Goal: Task Accomplishment & Management: Manage account settings

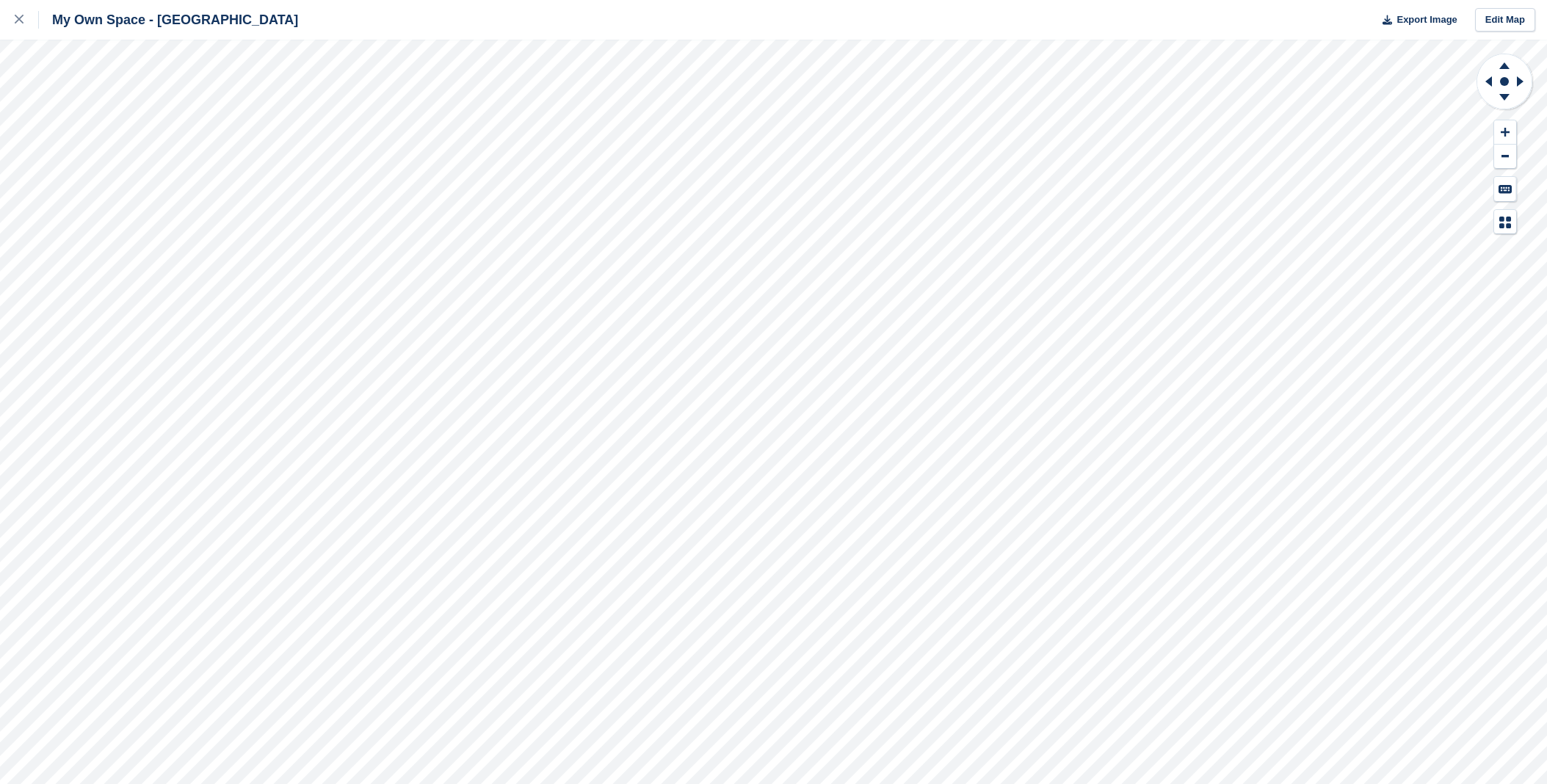
click at [18, 24] on div at bounding box center [26, 19] width 24 height 18
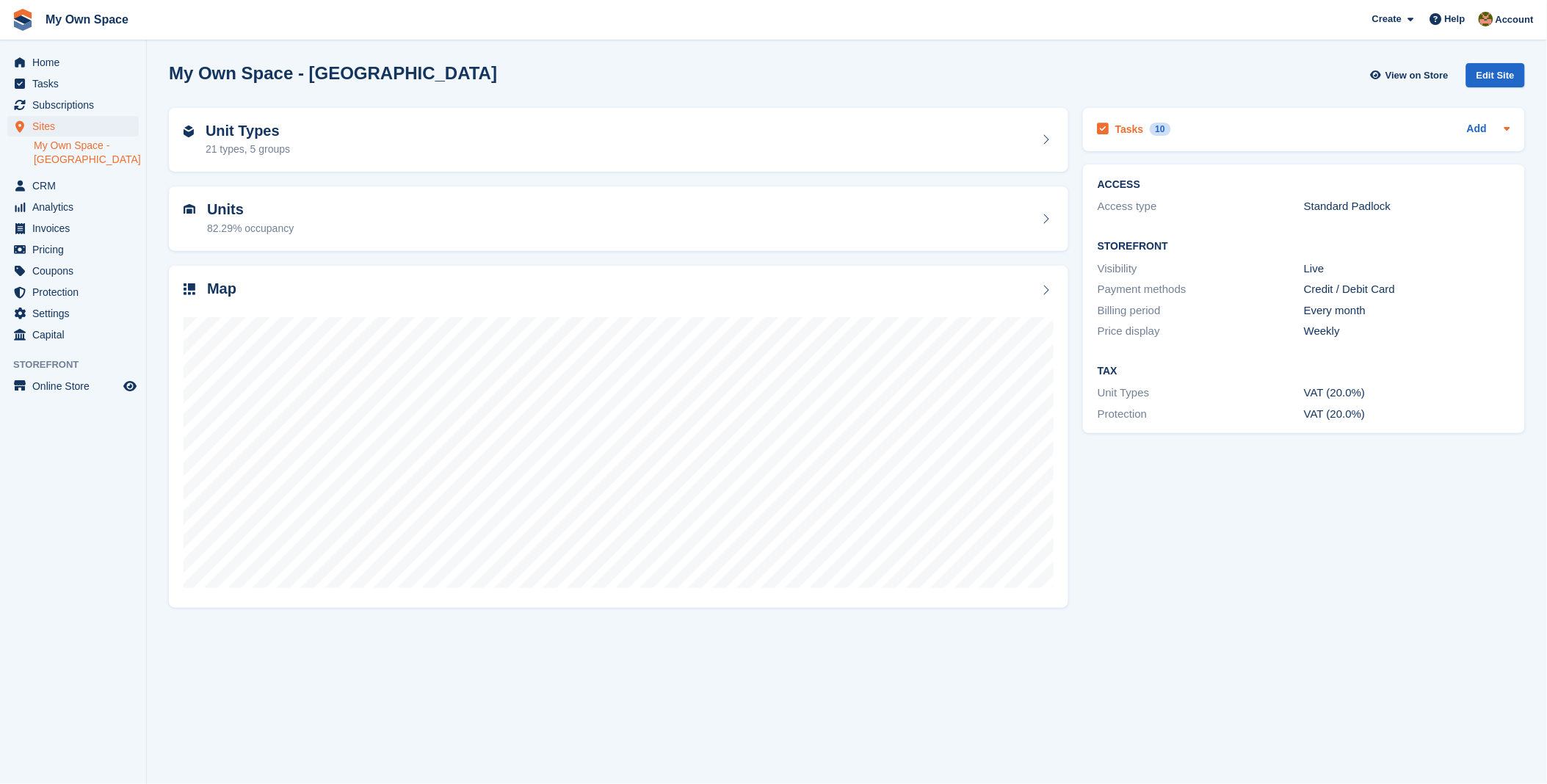
click at [1134, 129] on h2 "Tasks" at bounding box center [1129, 129] width 28 height 13
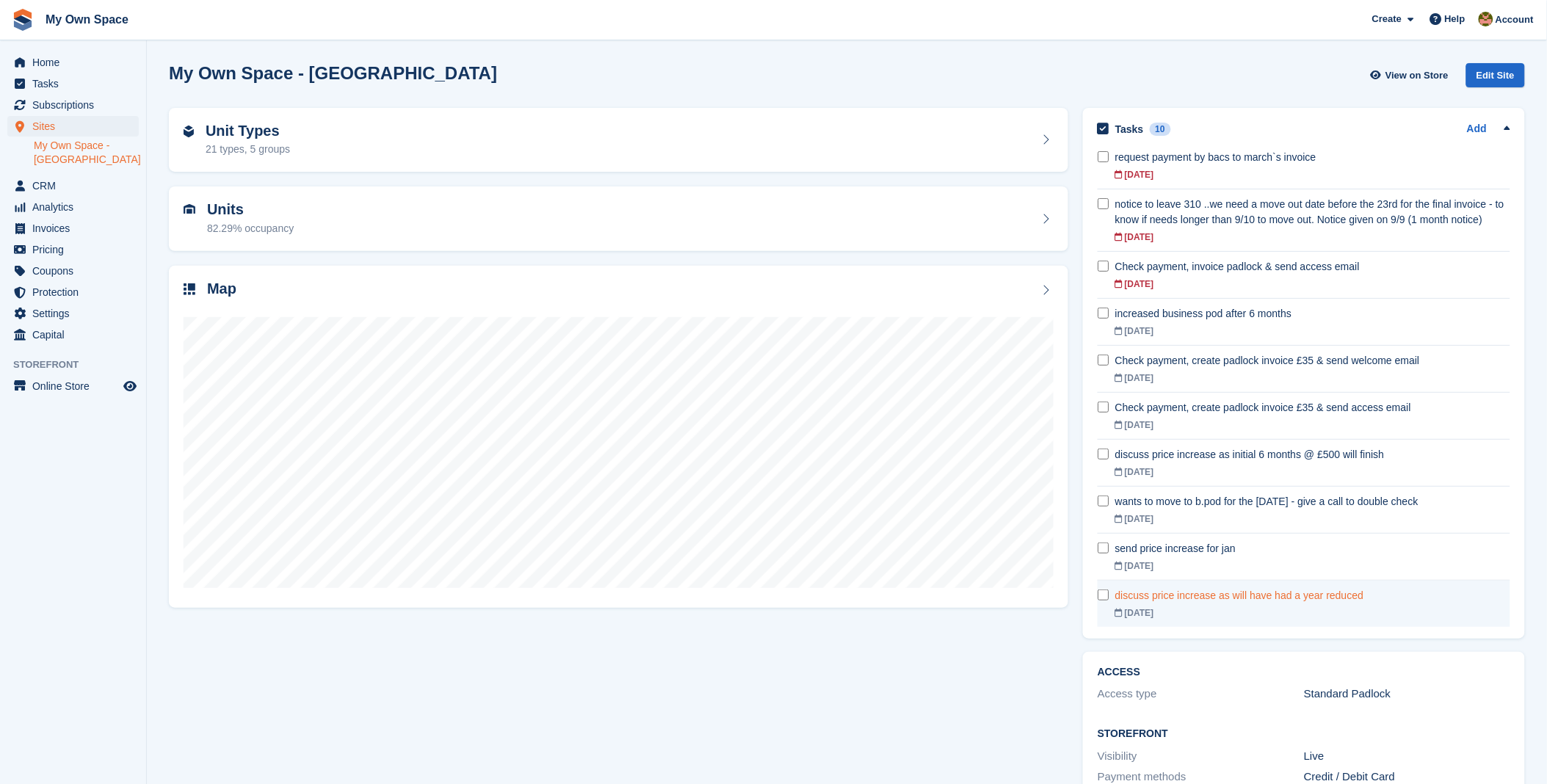
click at [1238, 598] on div "discuss price increase as will have had a year reduced" at bounding box center [1312, 595] width 395 height 15
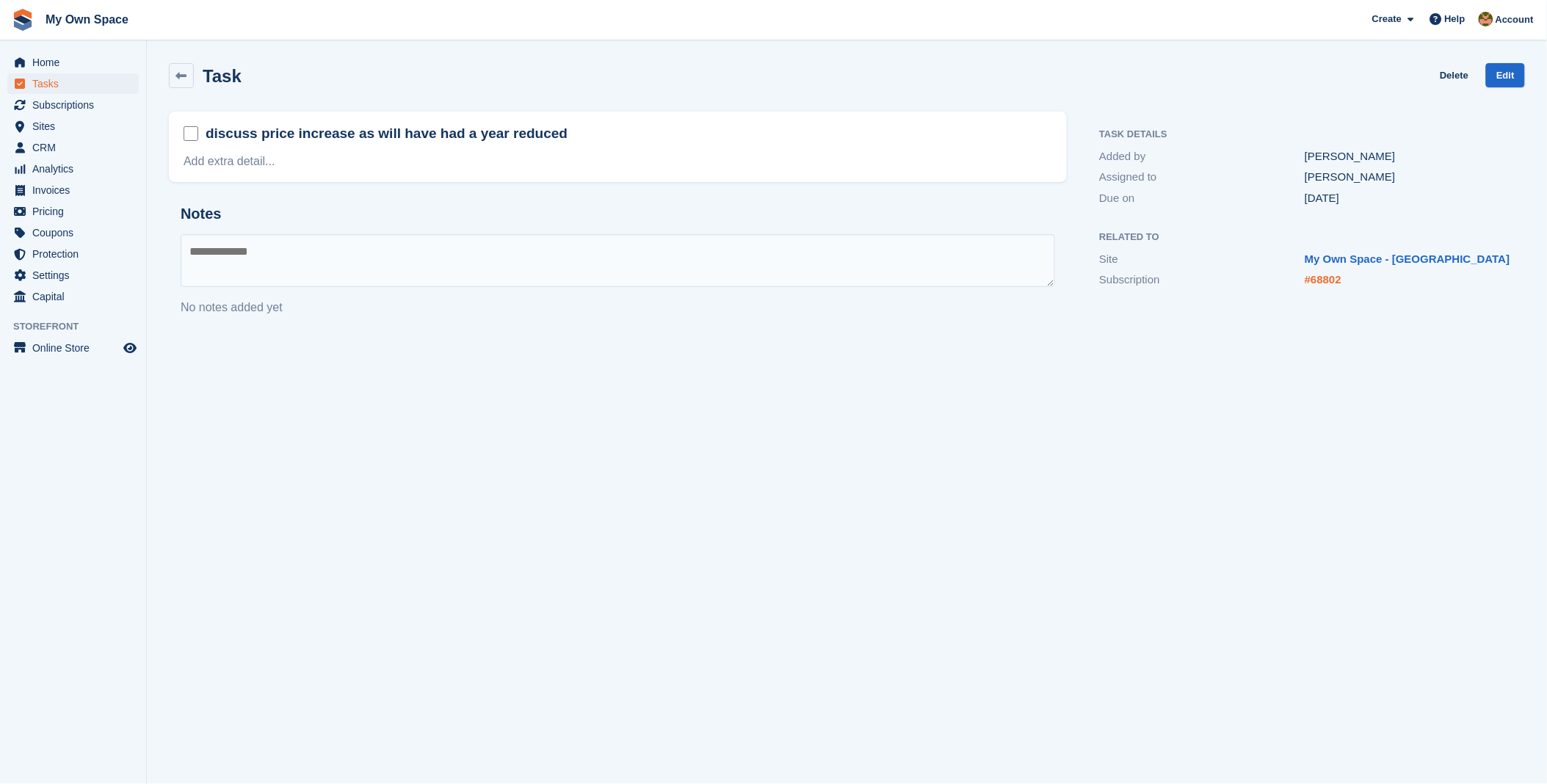
click at [1331, 284] on link "#68802" at bounding box center [1323, 280] width 37 height 12
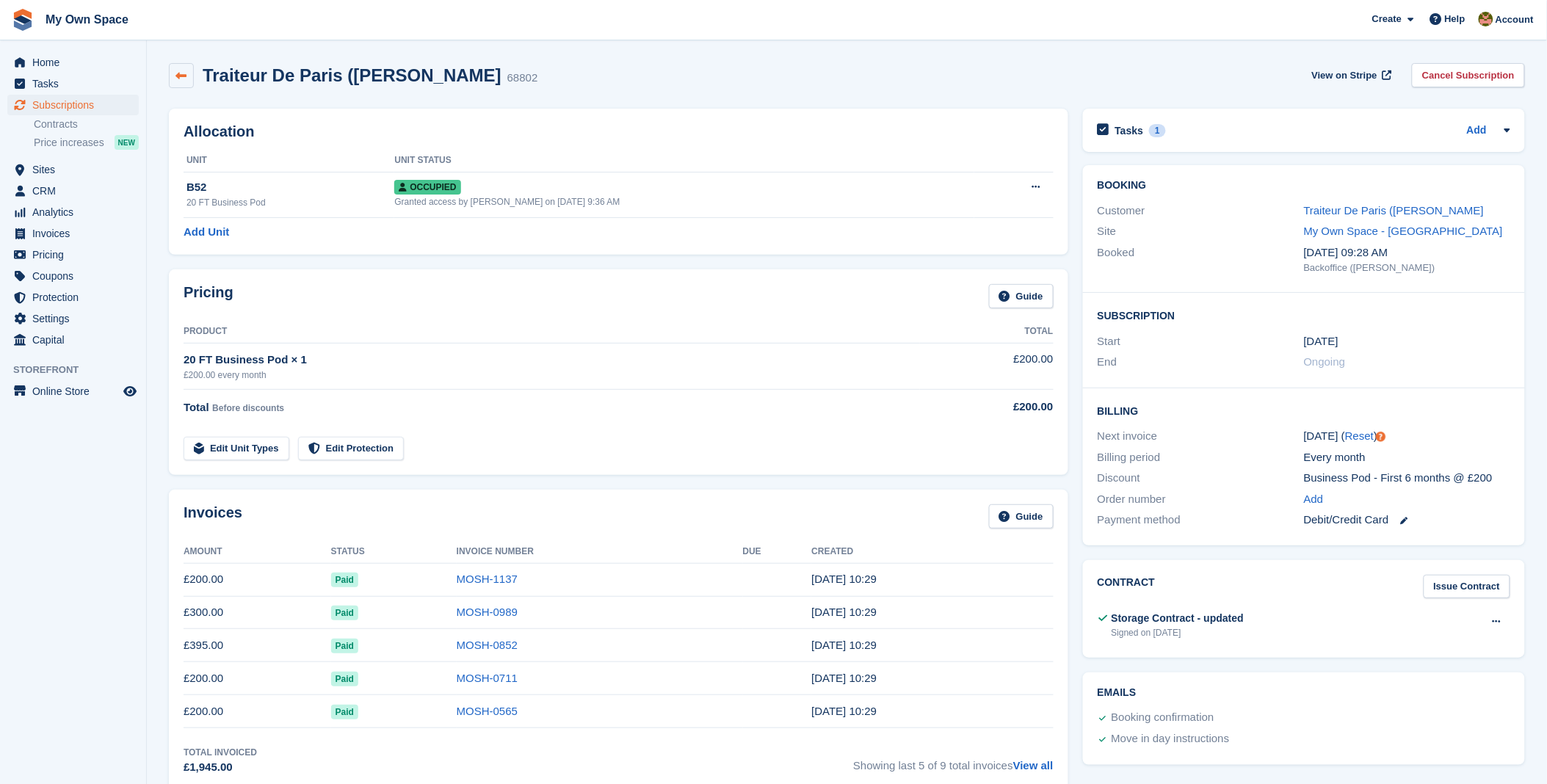
click at [173, 73] on link at bounding box center [181, 76] width 25 height 25
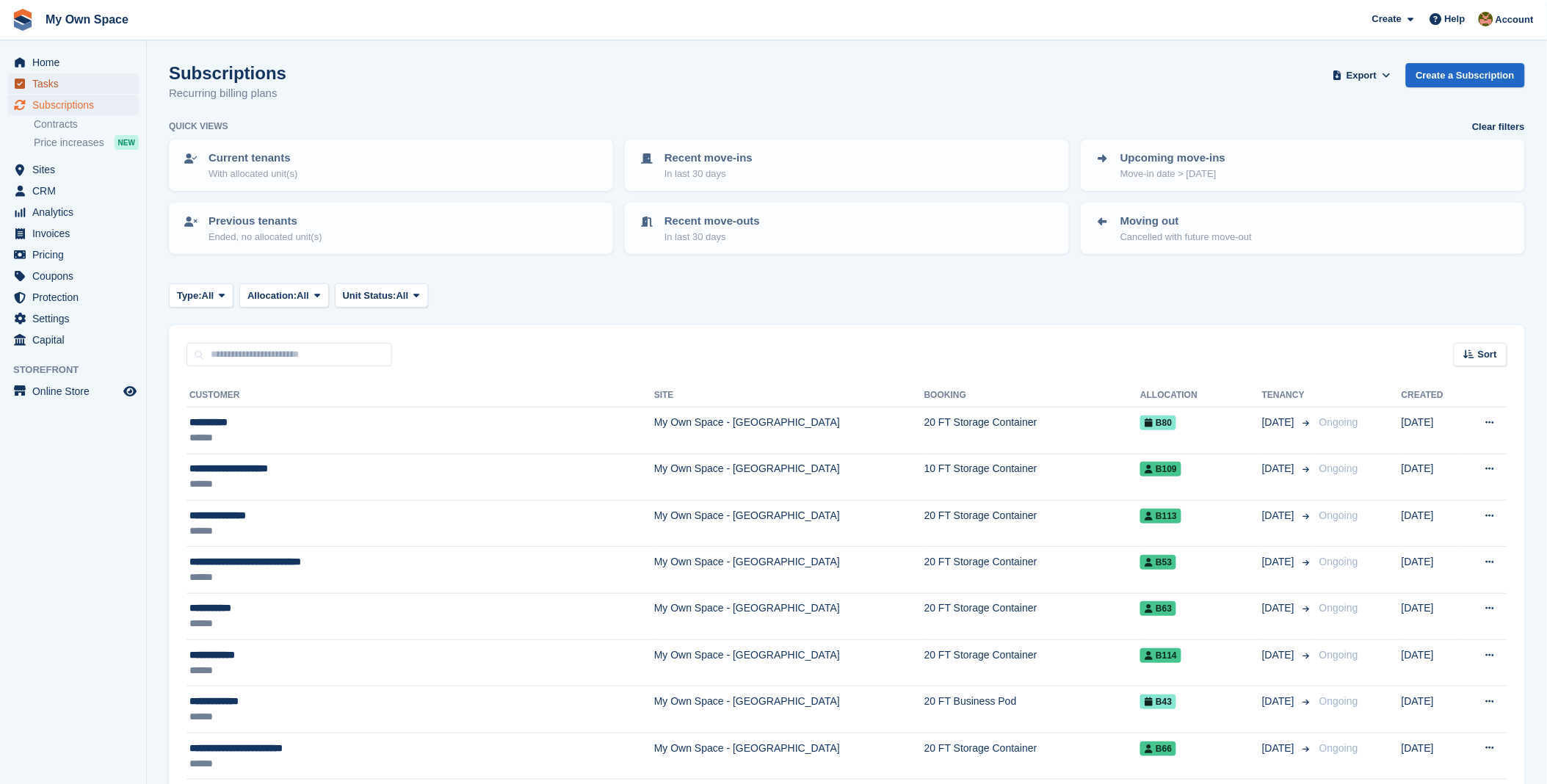
click at [46, 78] on span "Tasks" at bounding box center [77, 83] width 88 height 20
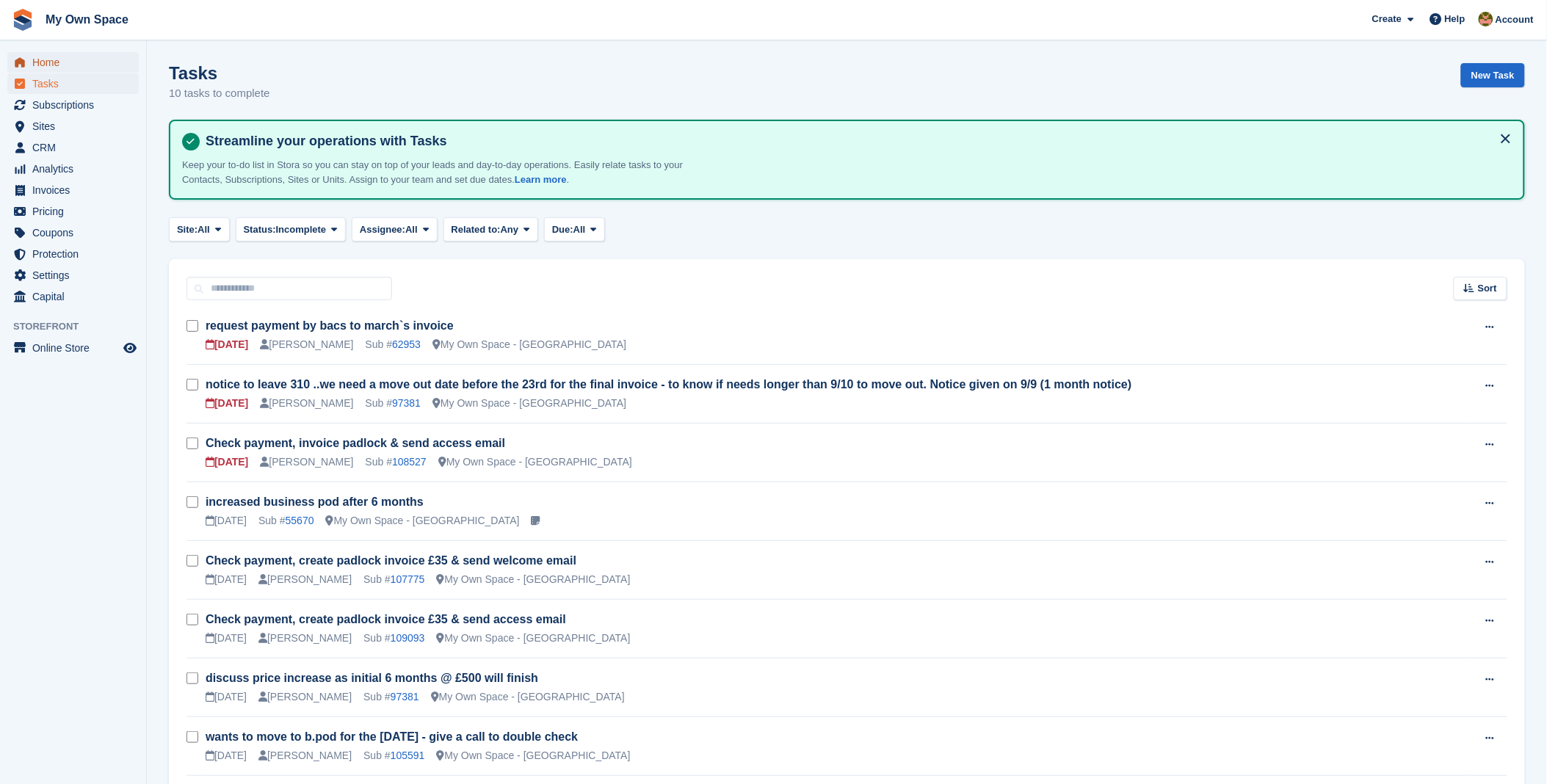
click at [37, 57] on span "Home" at bounding box center [77, 62] width 88 height 20
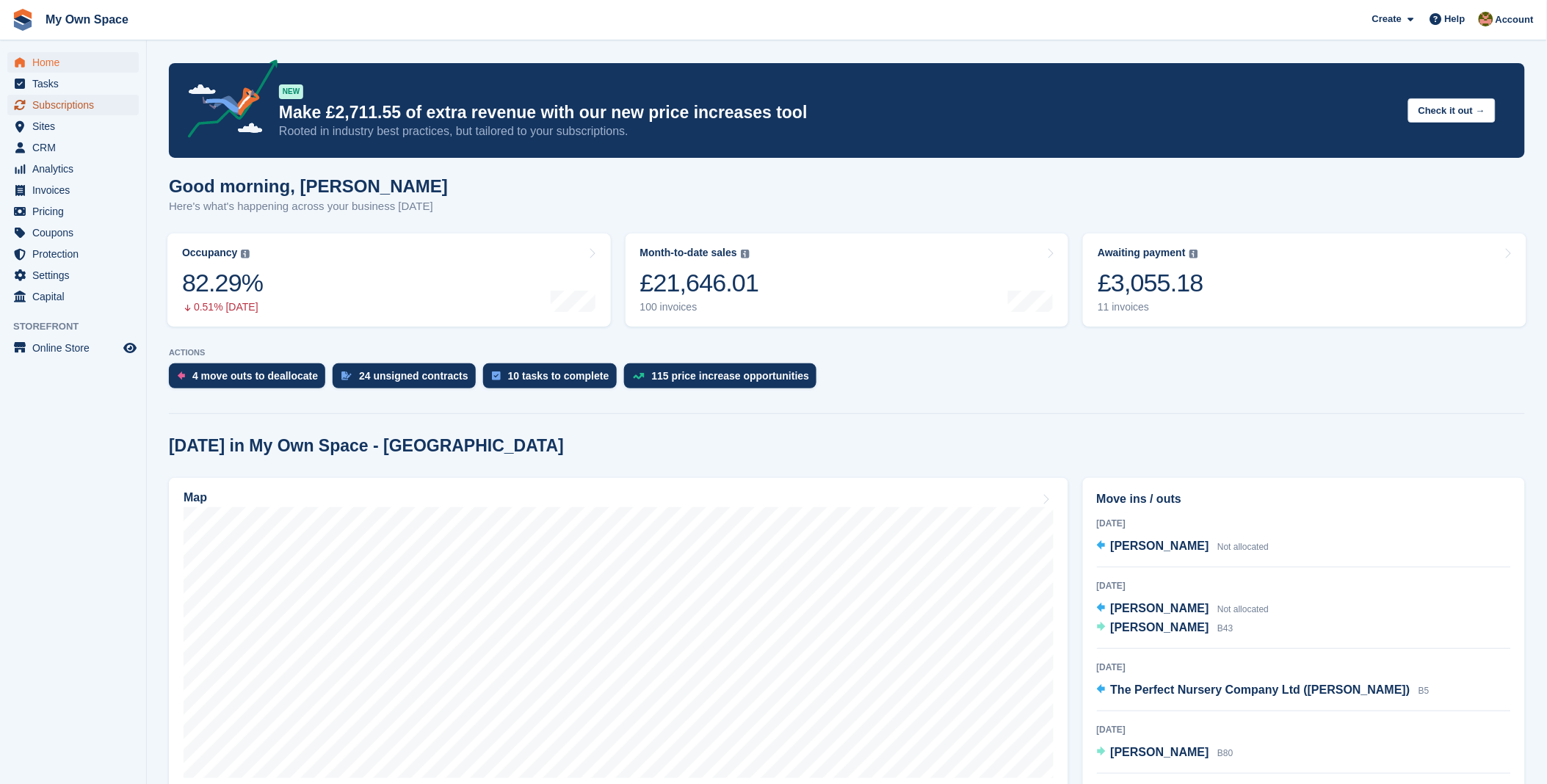
click at [77, 110] on span "Subscriptions" at bounding box center [77, 104] width 88 height 20
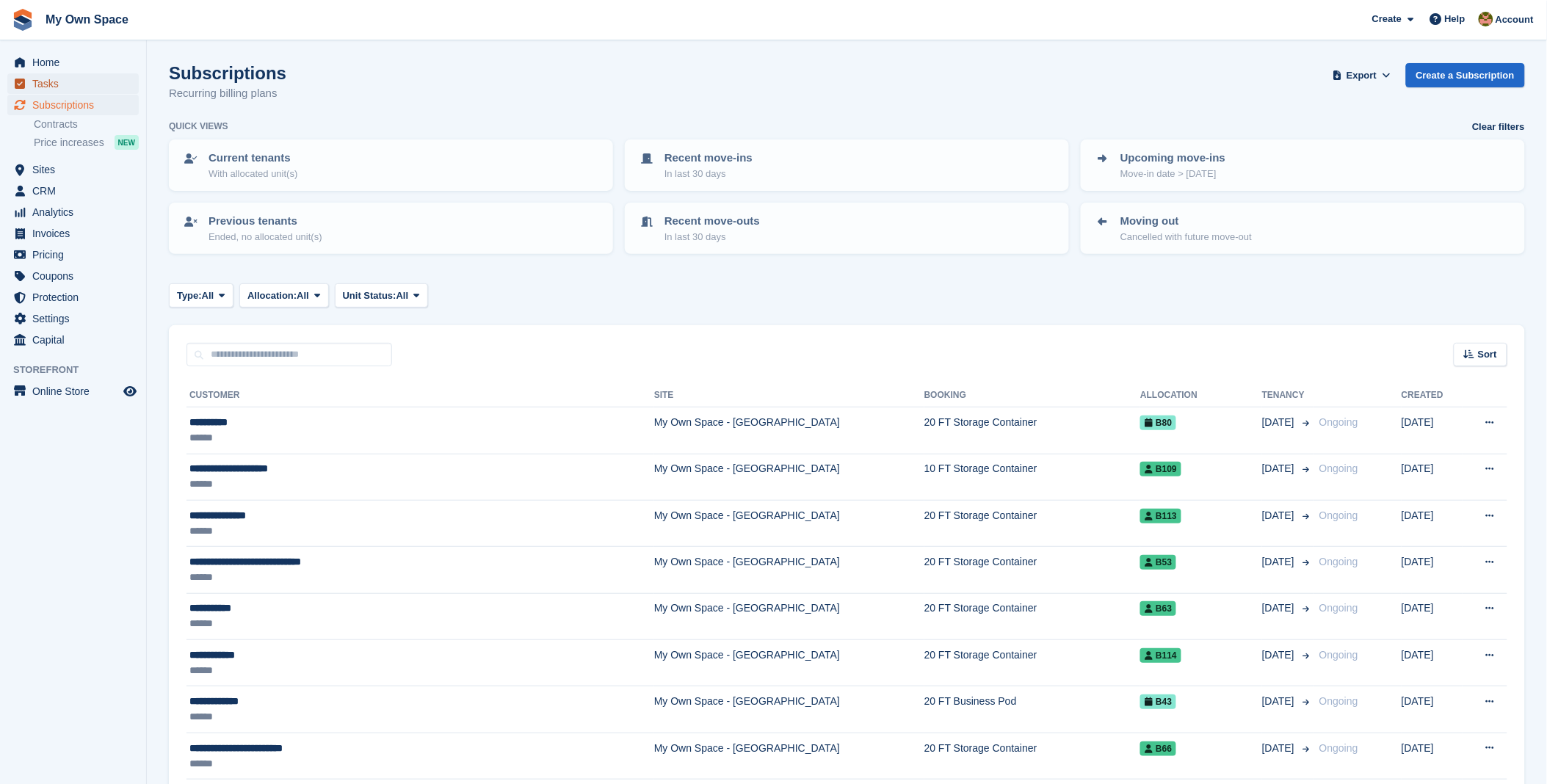
click at [46, 74] on span "Tasks" at bounding box center [77, 83] width 88 height 20
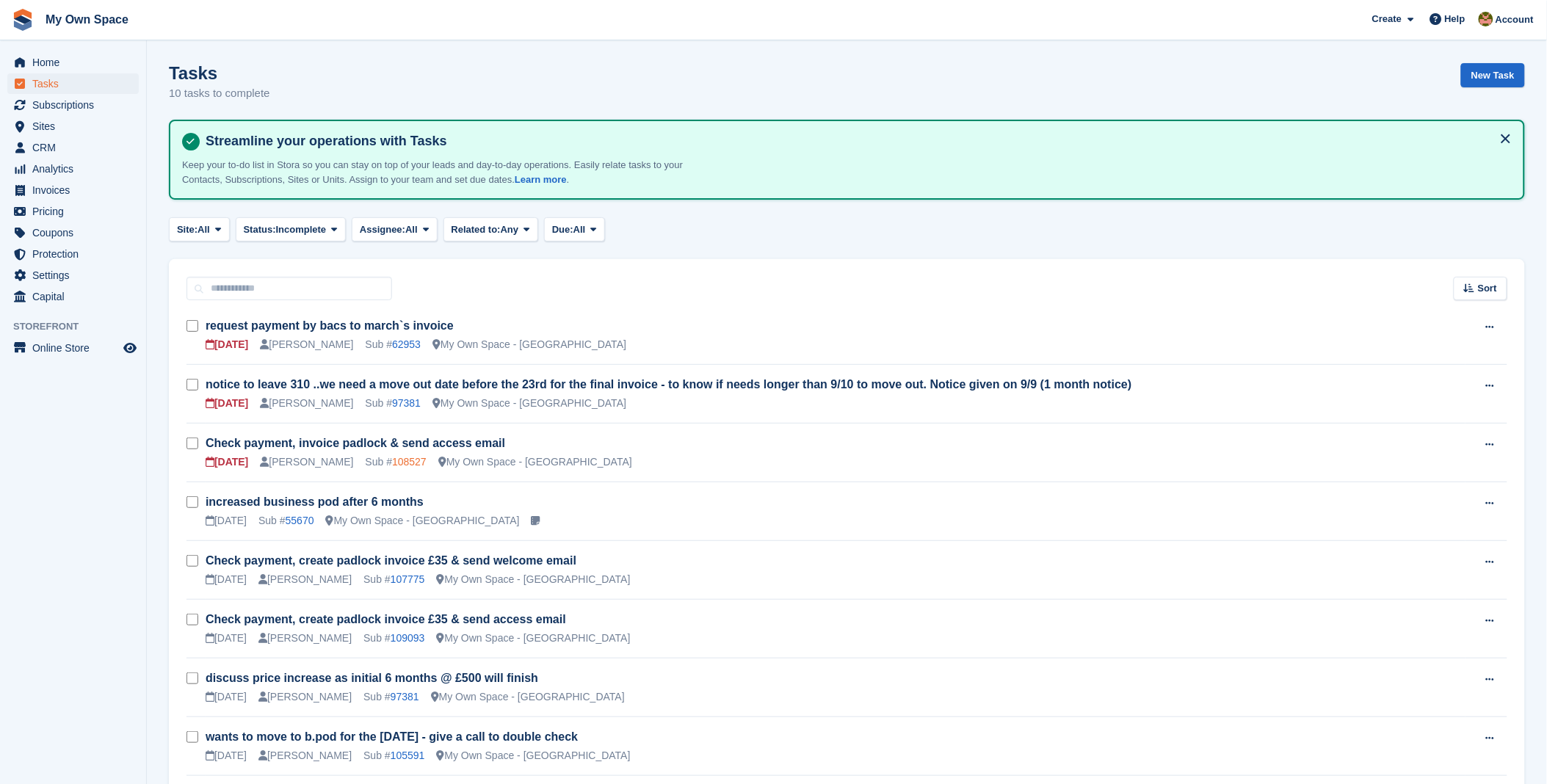
click at [392, 461] on link "108527" at bounding box center [408, 461] width 34 height 11
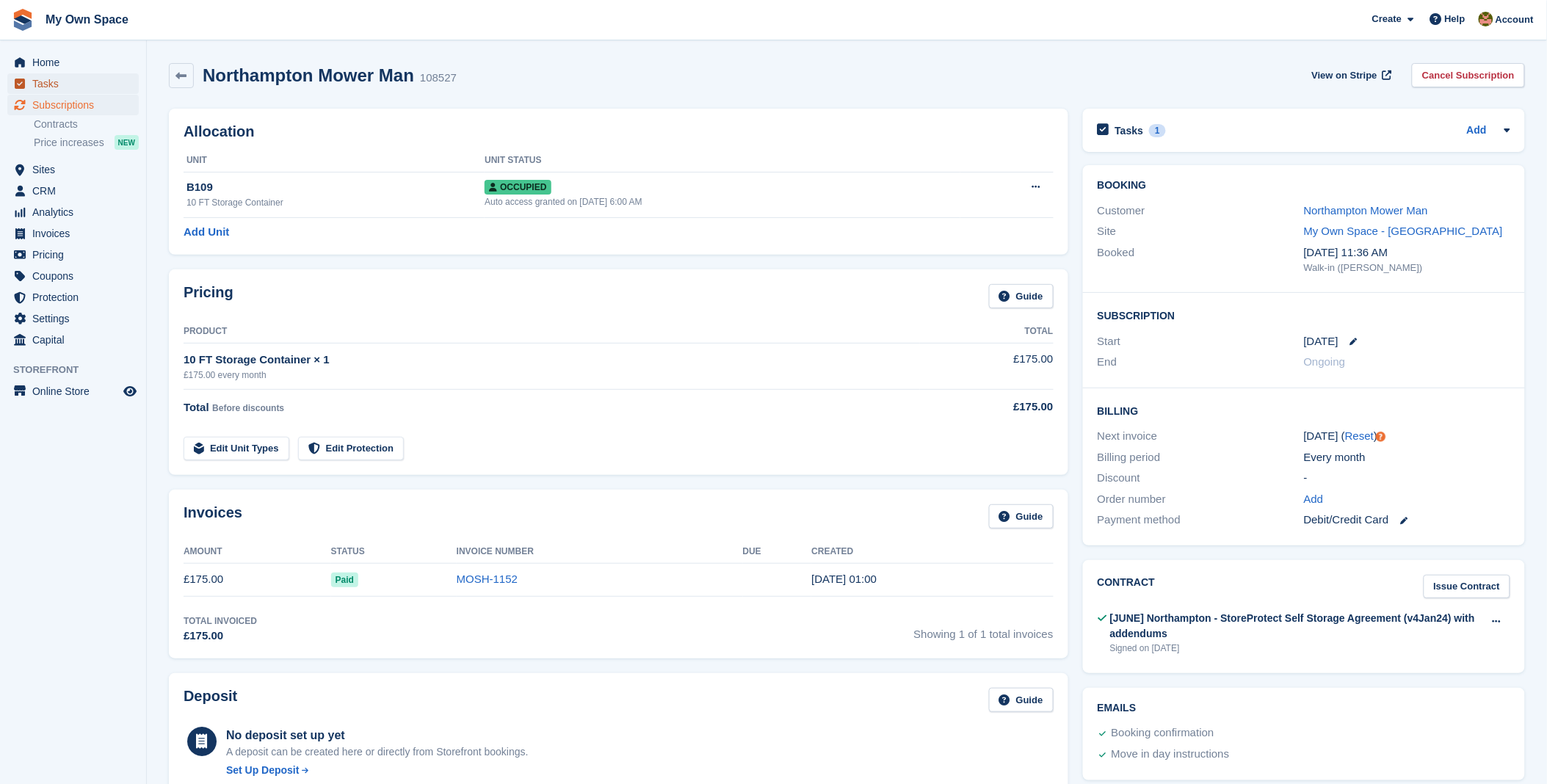
click at [64, 88] on span "Tasks" at bounding box center [77, 83] width 88 height 20
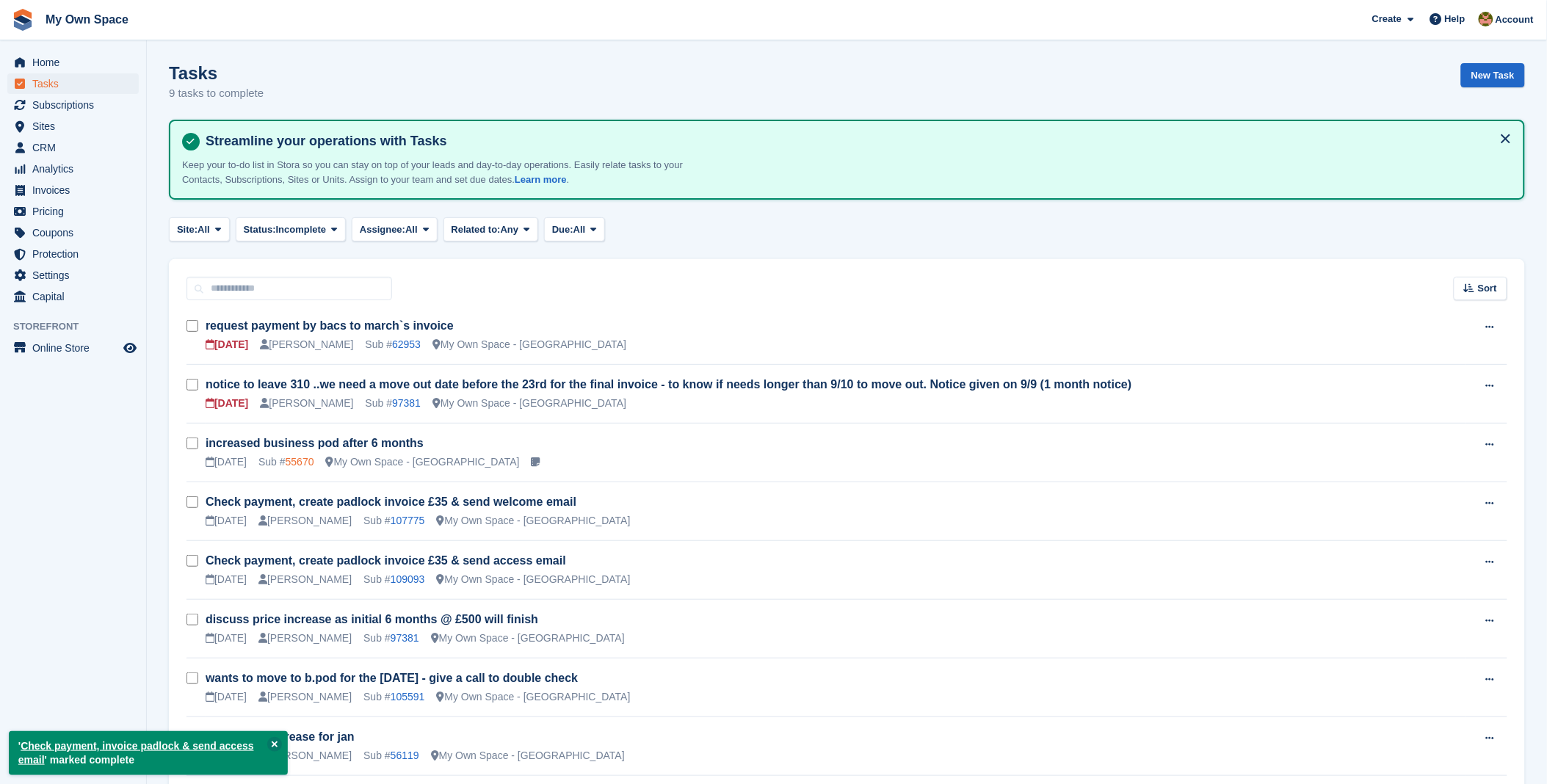
click at [295, 462] on link "55670" at bounding box center [300, 461] width 28 height 11
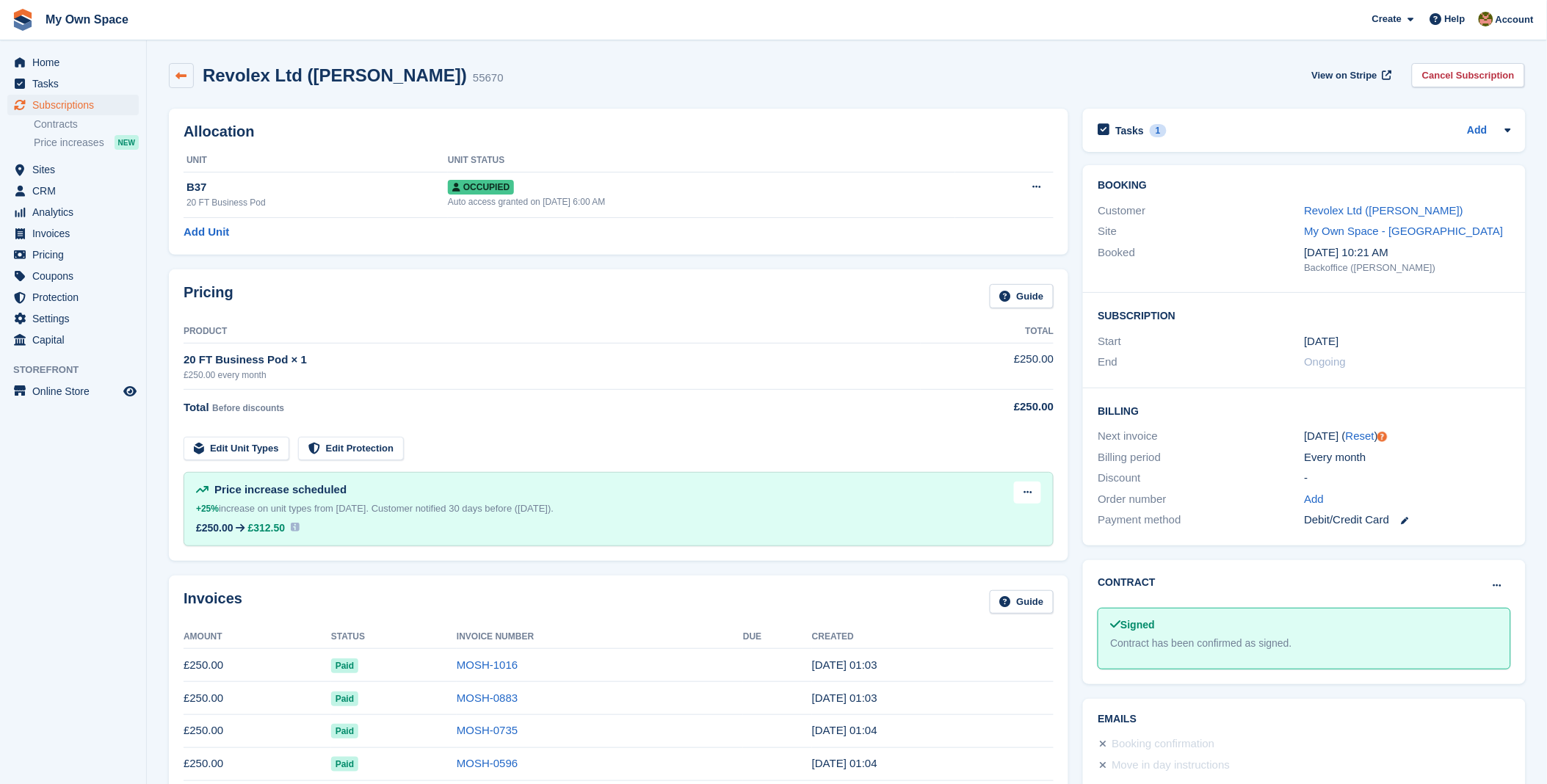
click at [170, 78] on link at bounding box center [181, 76] width 25 height 25
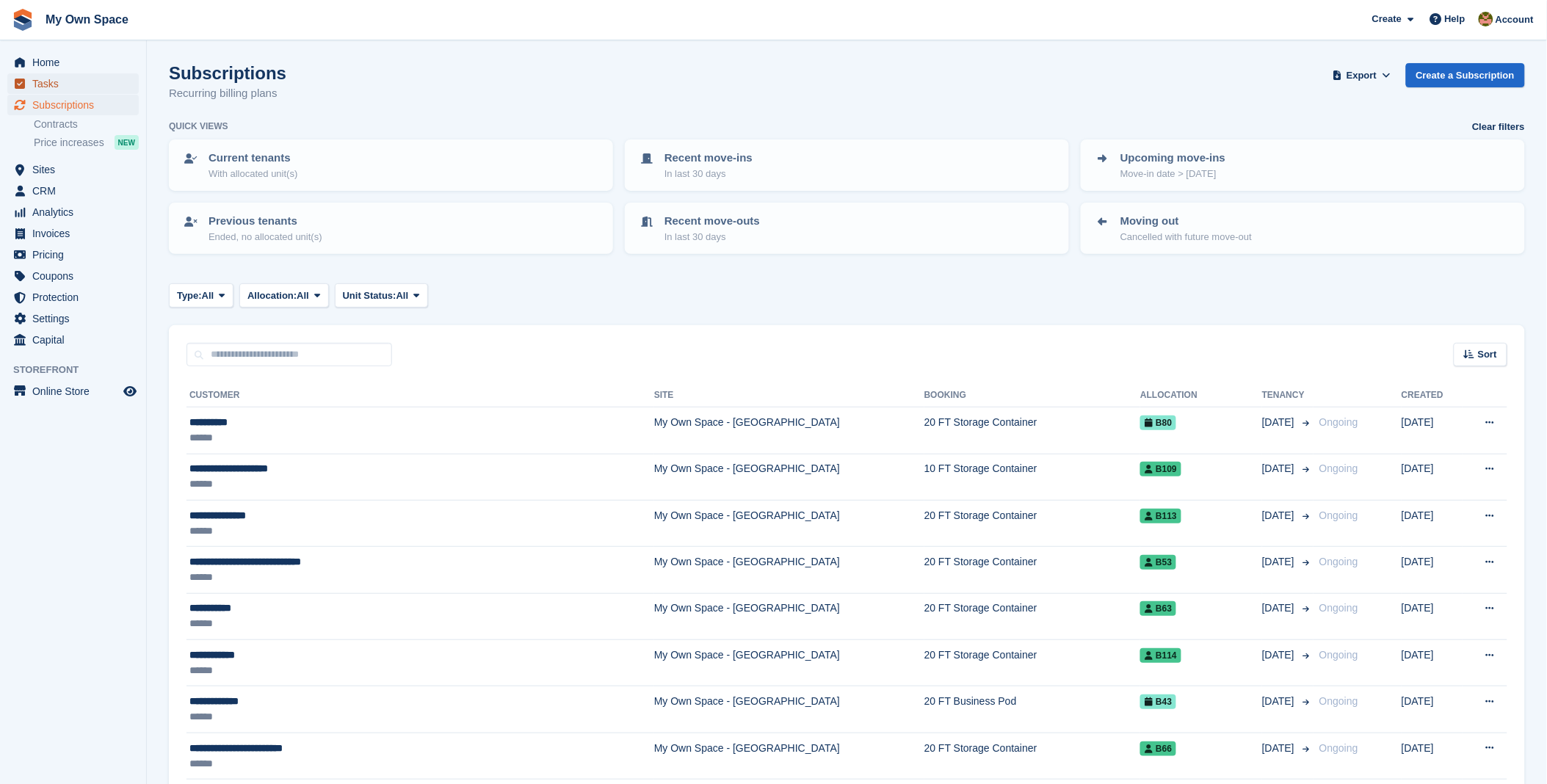
click at [52, 83] on span "Tasks" at bounding box center [77, 83] width 88 height 20
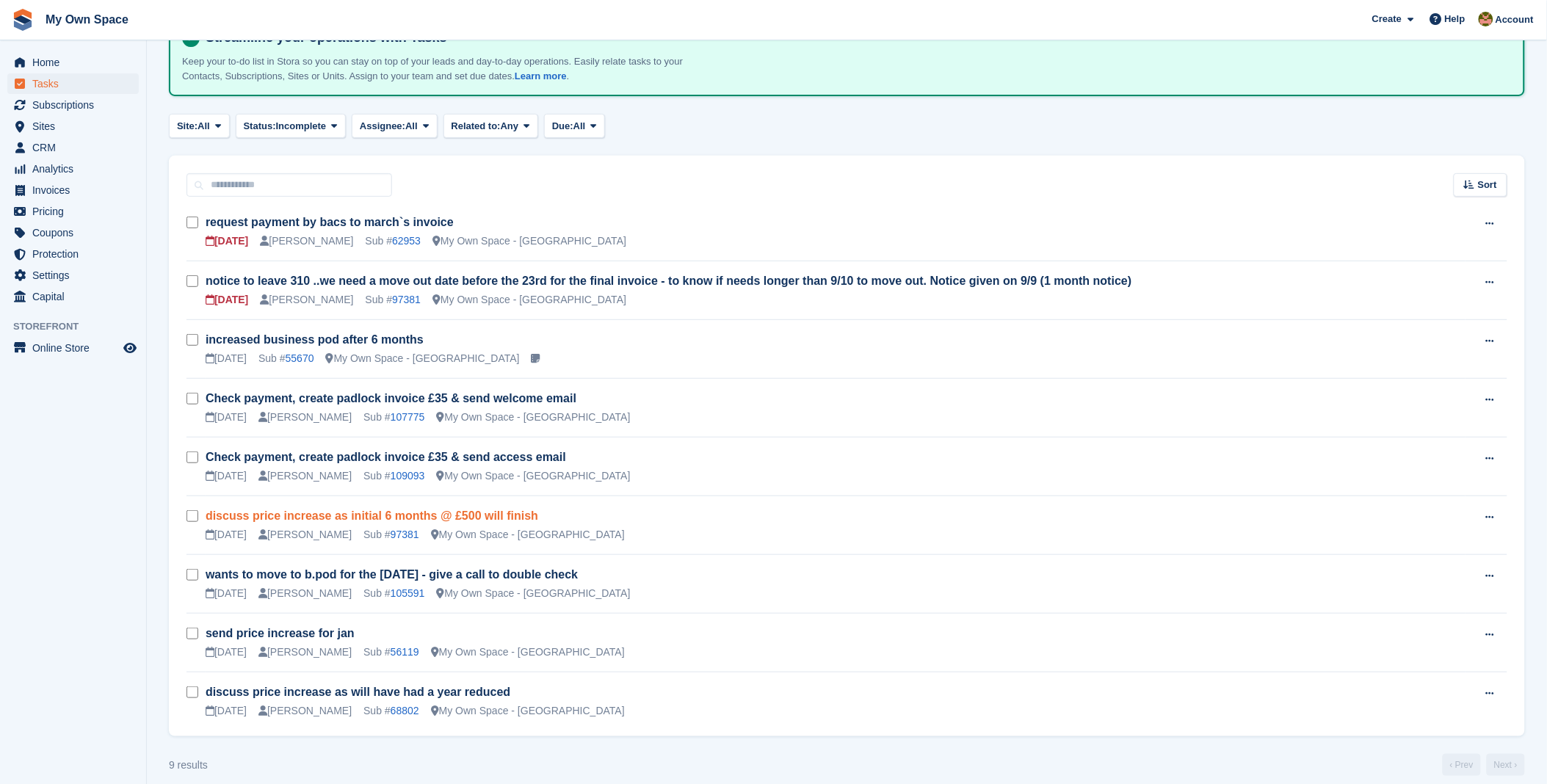
scroll to position [116, 0]
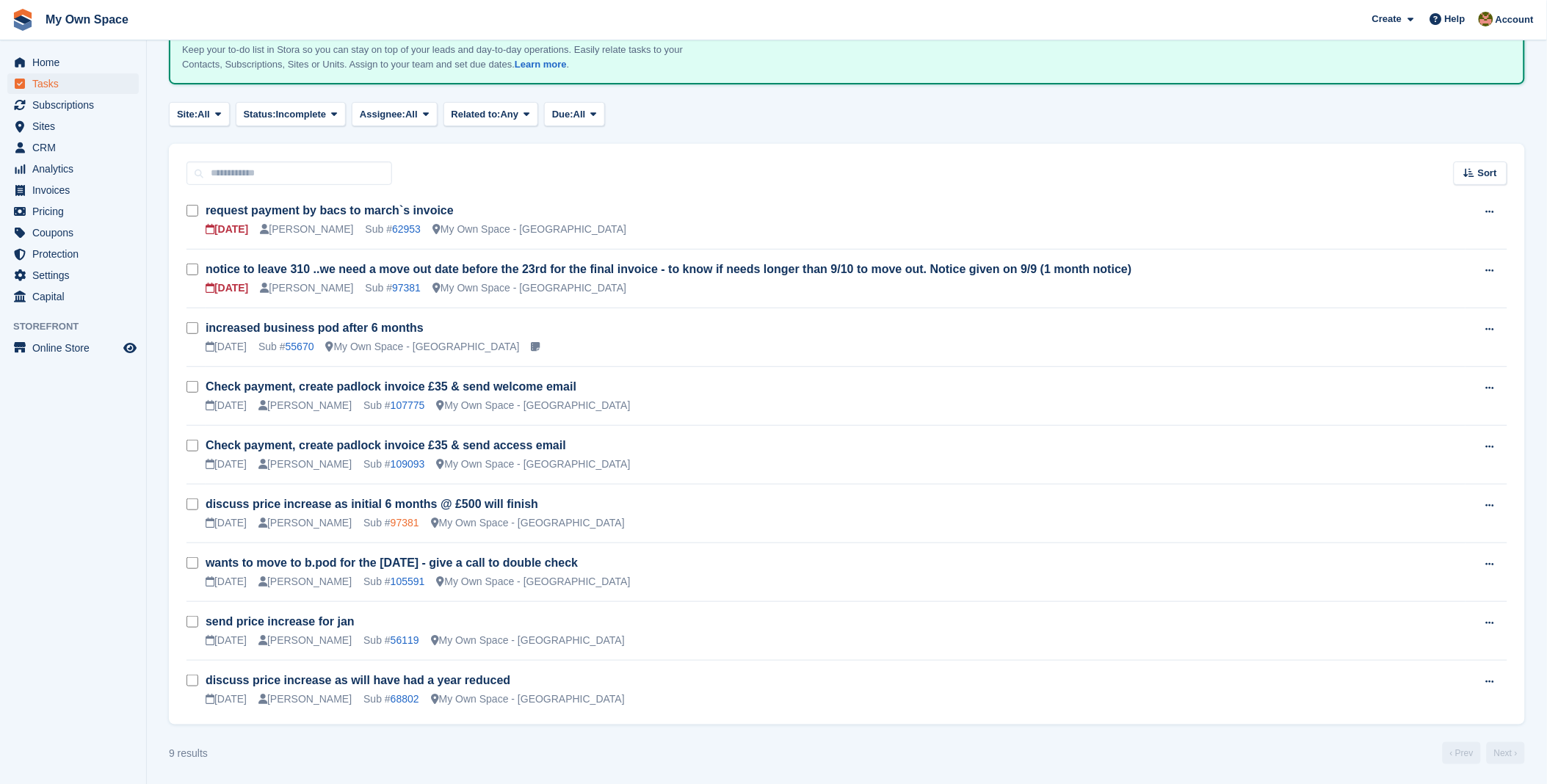
click at [391, 523] on link "97381" at bounding box center [405, 522] width 28 height 11
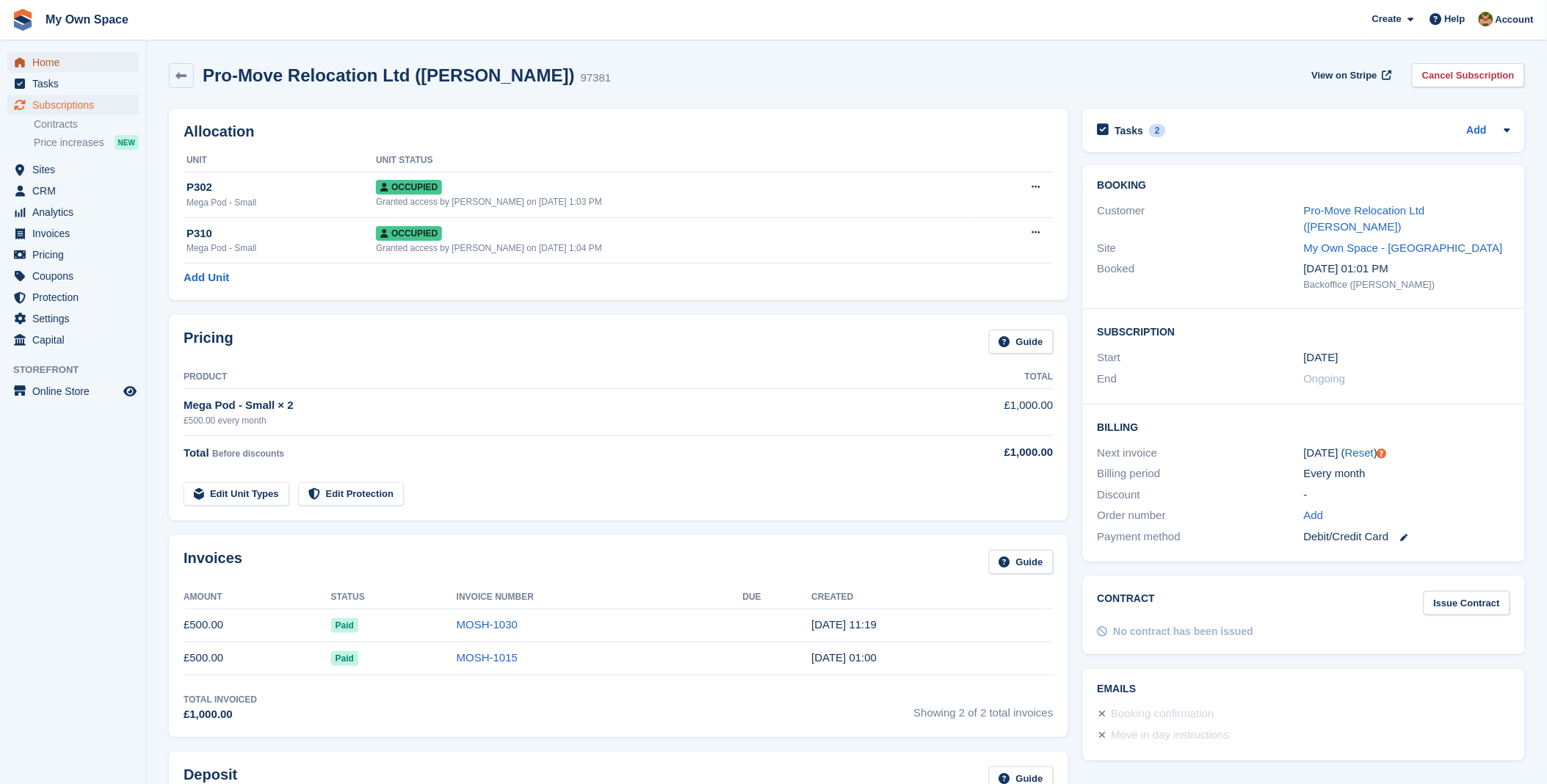
click at [48, 59] on span "Home" at bounding box center [77, 62] width 88 height 20
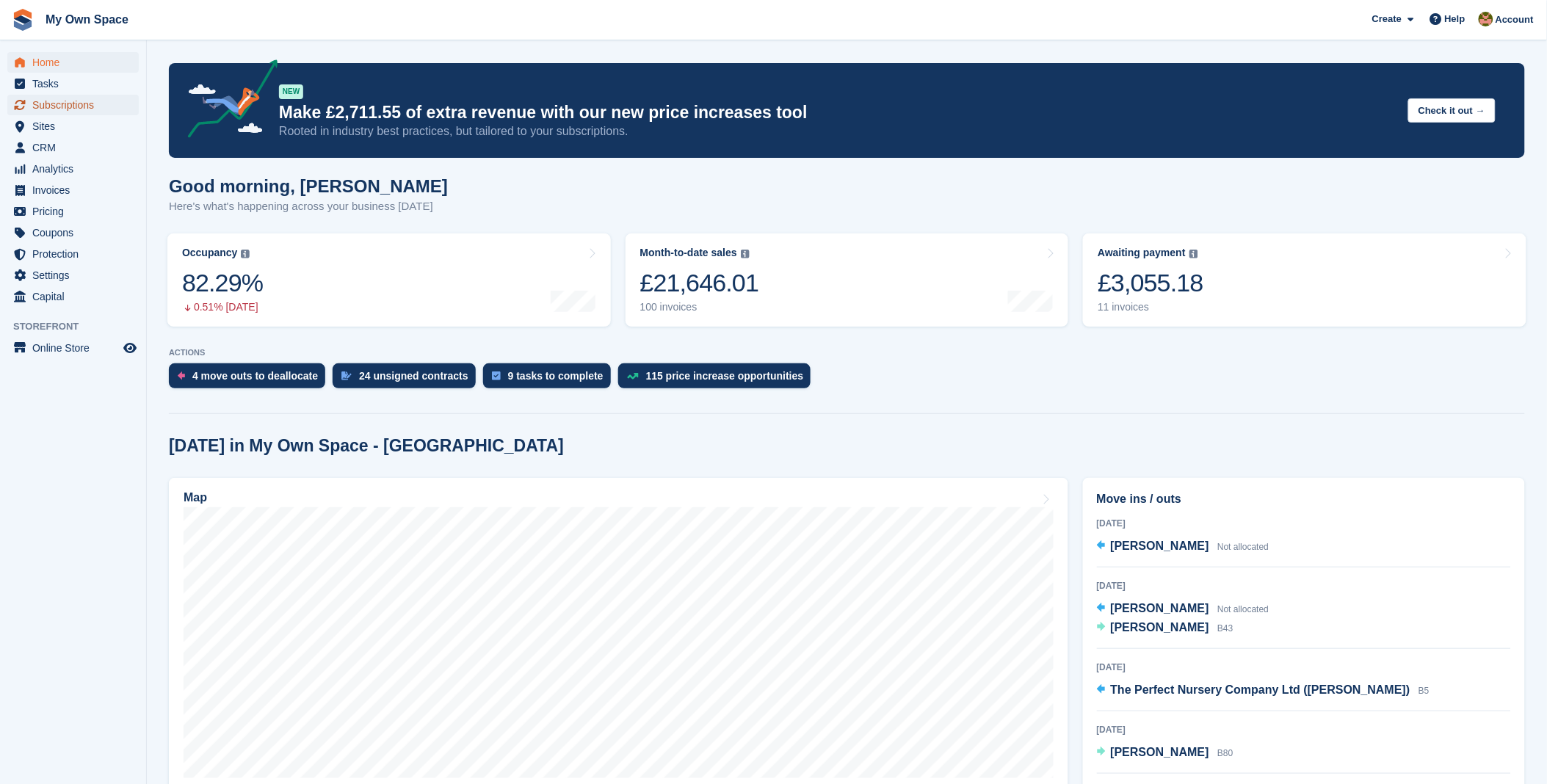
click at [56, 101] on span "Subscriptions" at bounding box center [77, 104] width 88 height 20
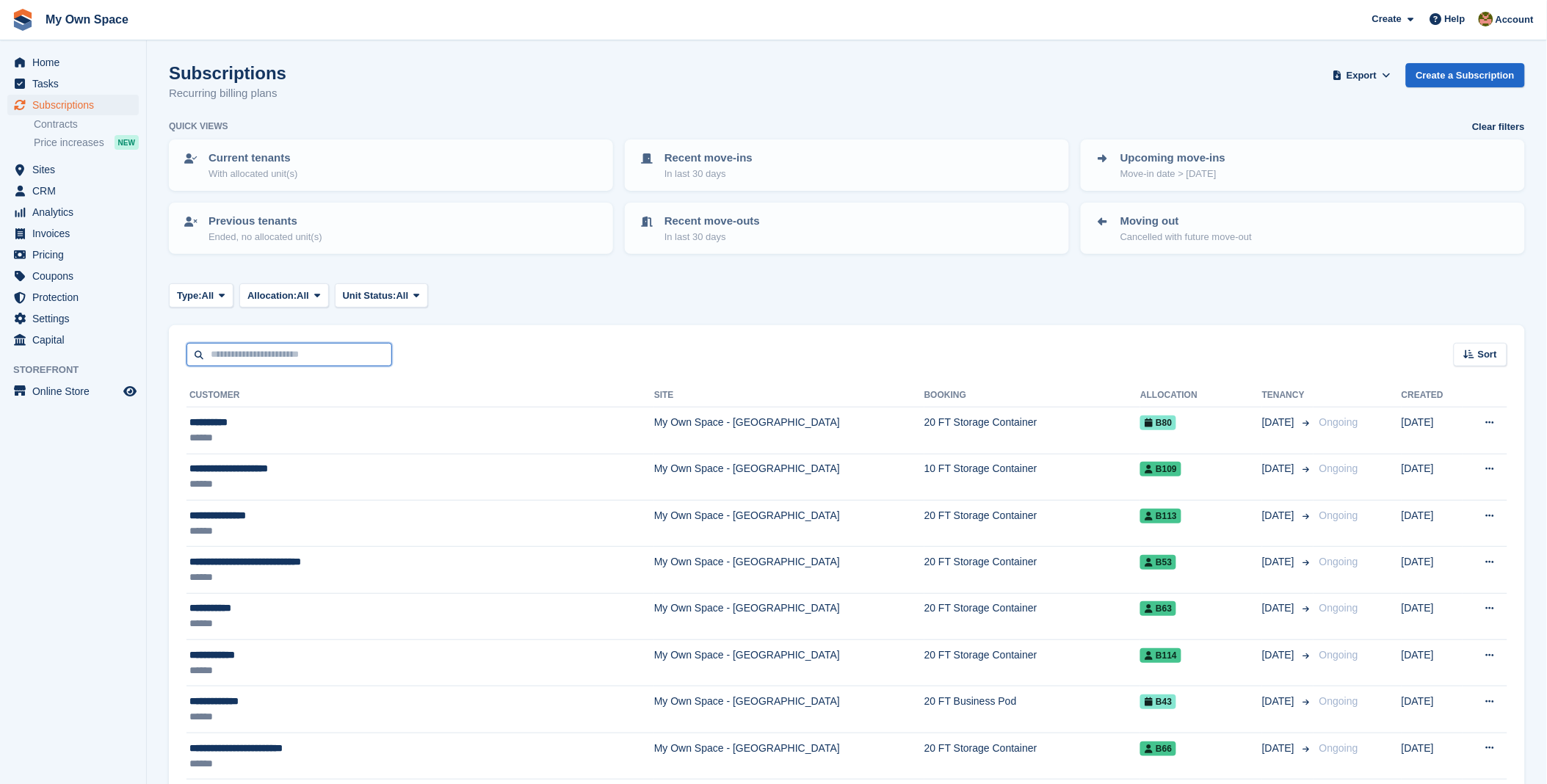
click at [281, 353] on input "text" at bounding box center [288, 355] width 206 height 24
type input "****"
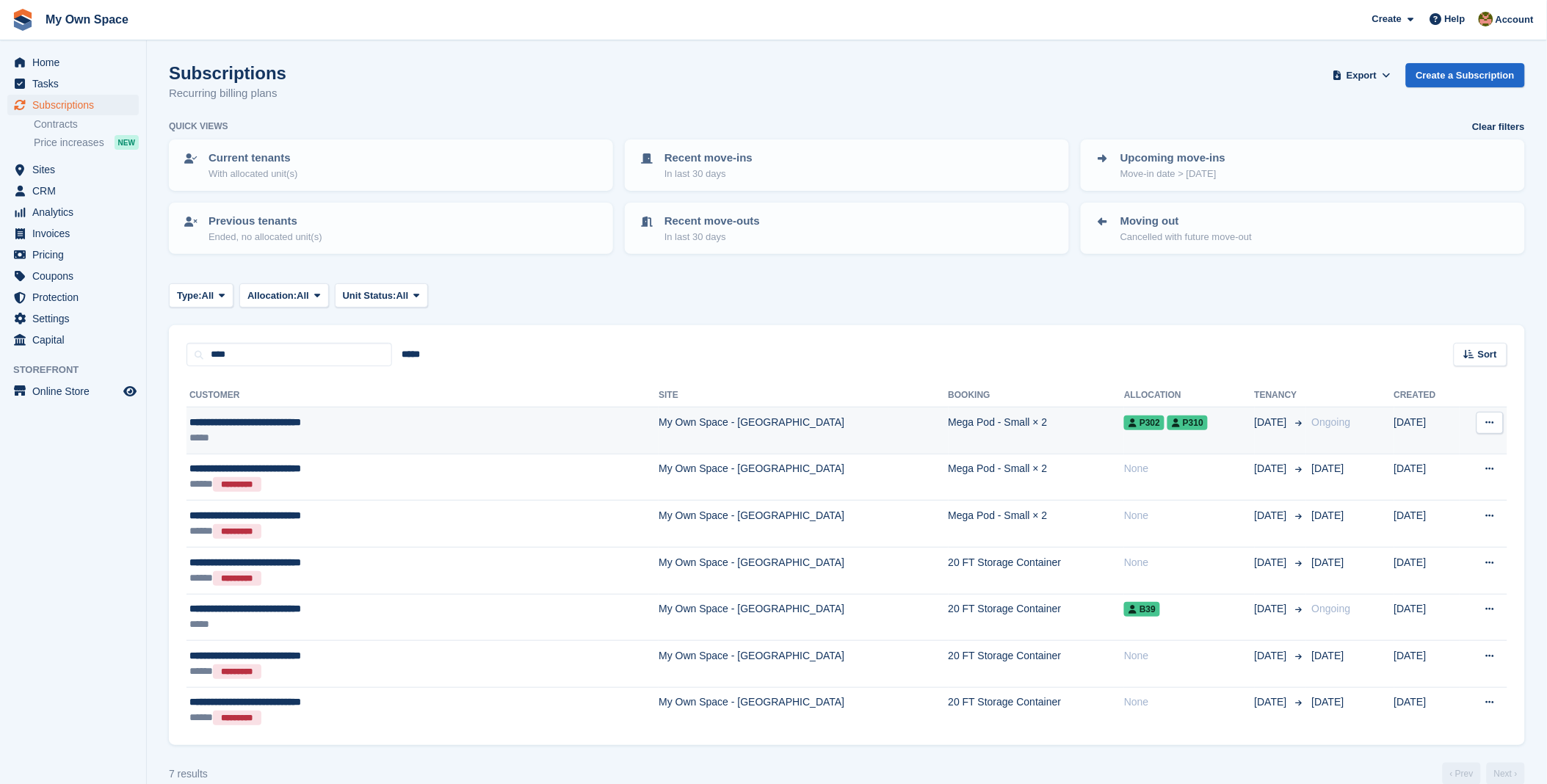
click at [301, 417] on span "**********" at bounding box center [245, 422] width 112 height 11
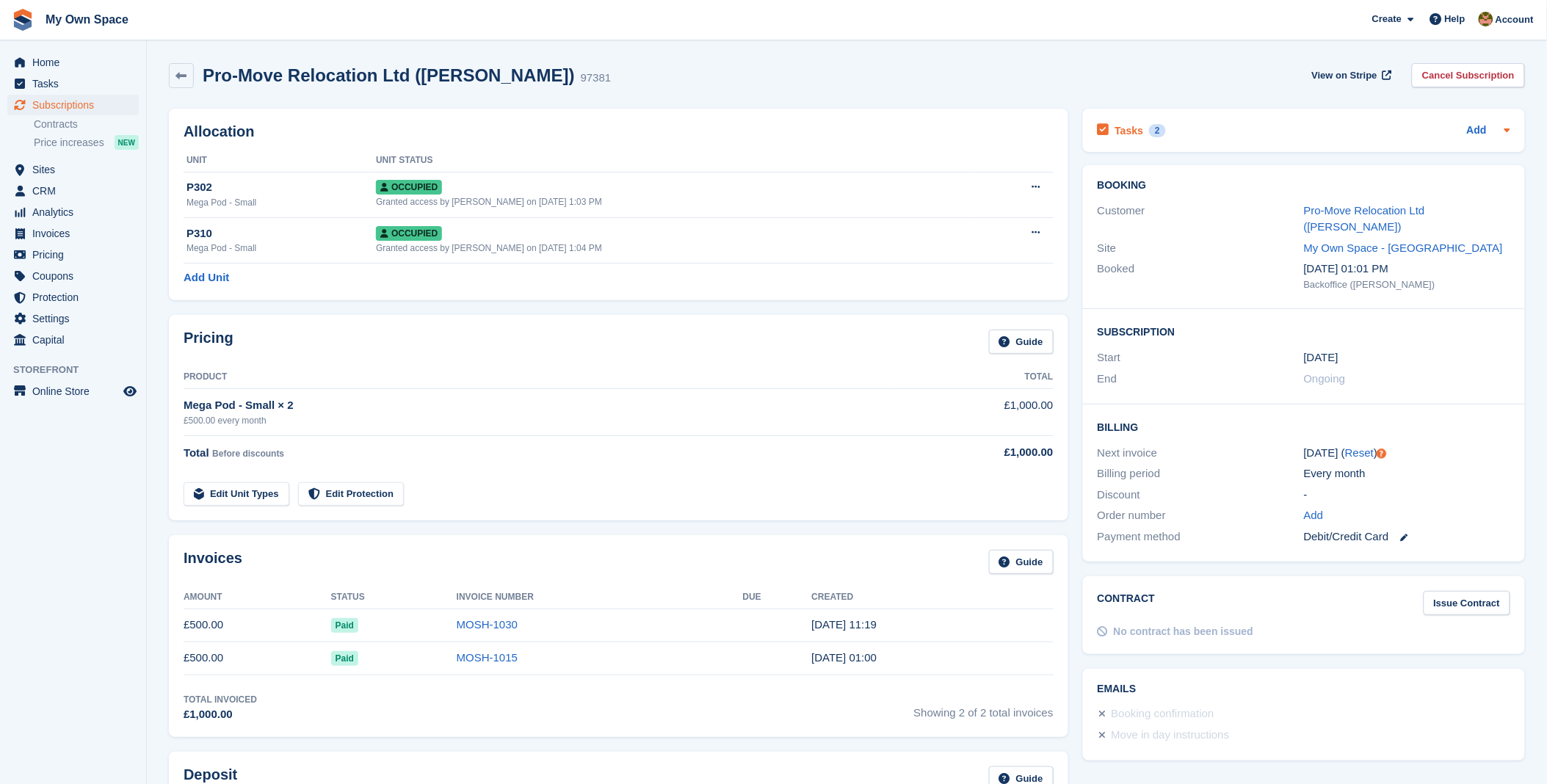
click at [1132, 127] on h2 "Tasks" at bounding box center [1129, 131] width 28 height 13
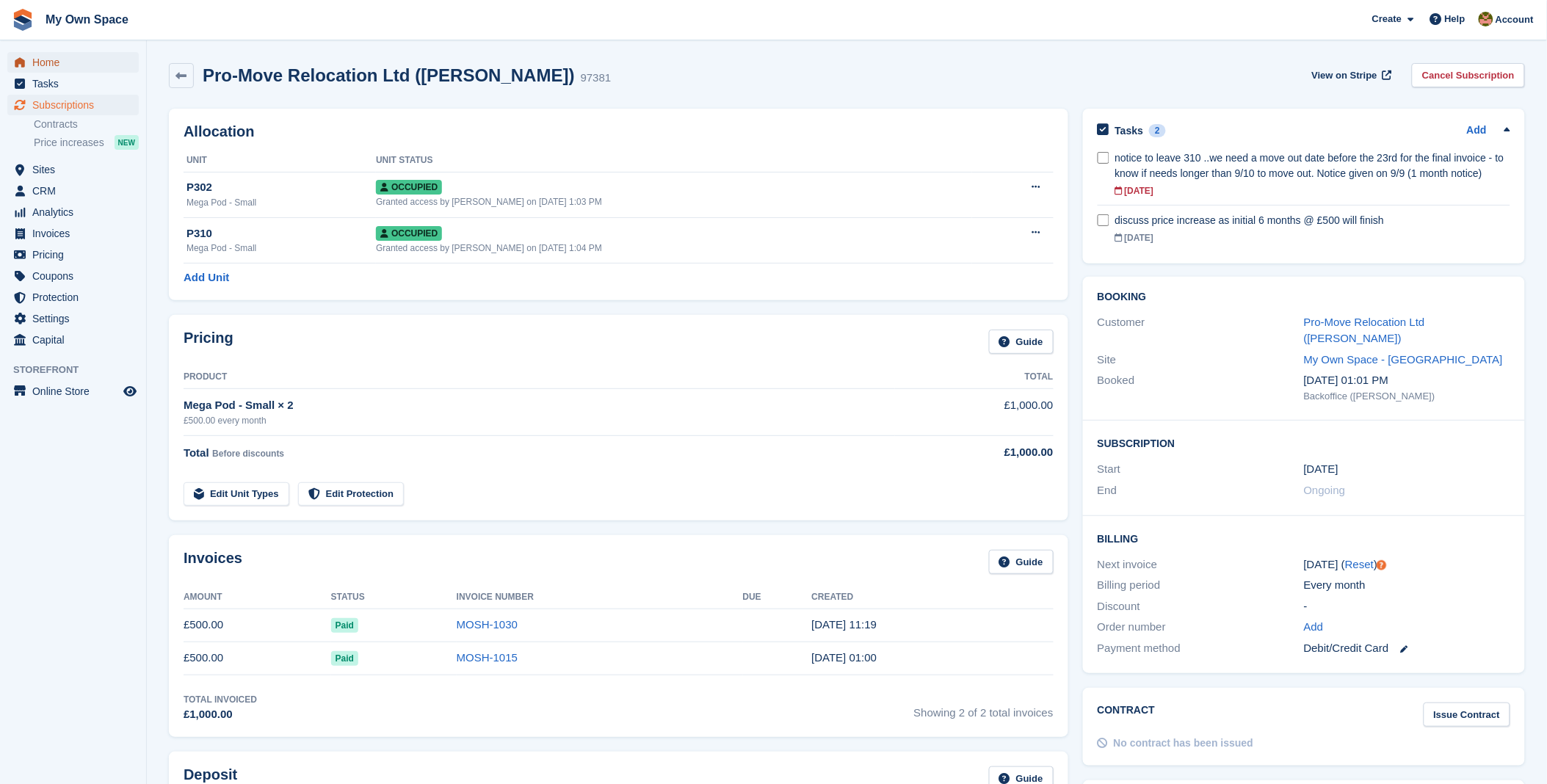
drag, startPoint x: 49, startPoint y: 68, endPoint x: 108, endPoint y: 75, distance: 59.4
click at [50, 68] on span "Home" at bounding box center [77, 62] width 88 height 20
